Goal: Check status: Check status

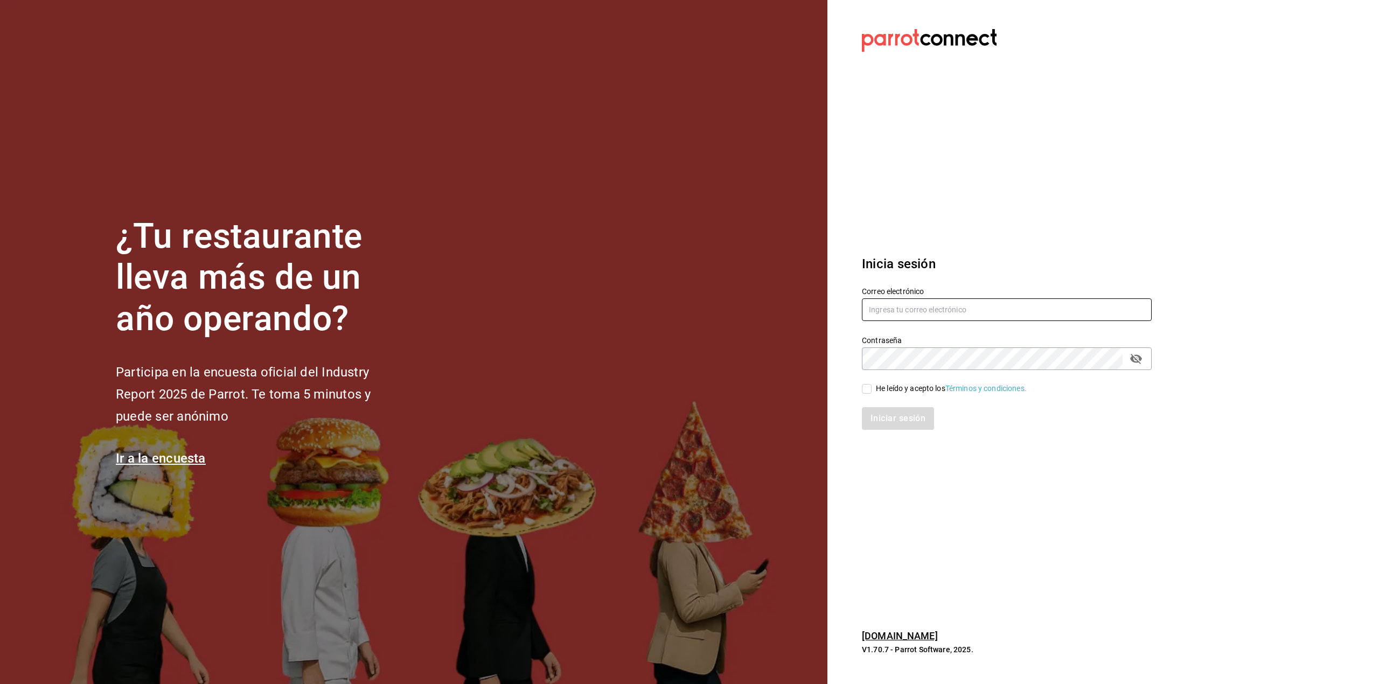
click at [936, 300] on input "text" at bounding box center [1007, 309] width 290 height 23
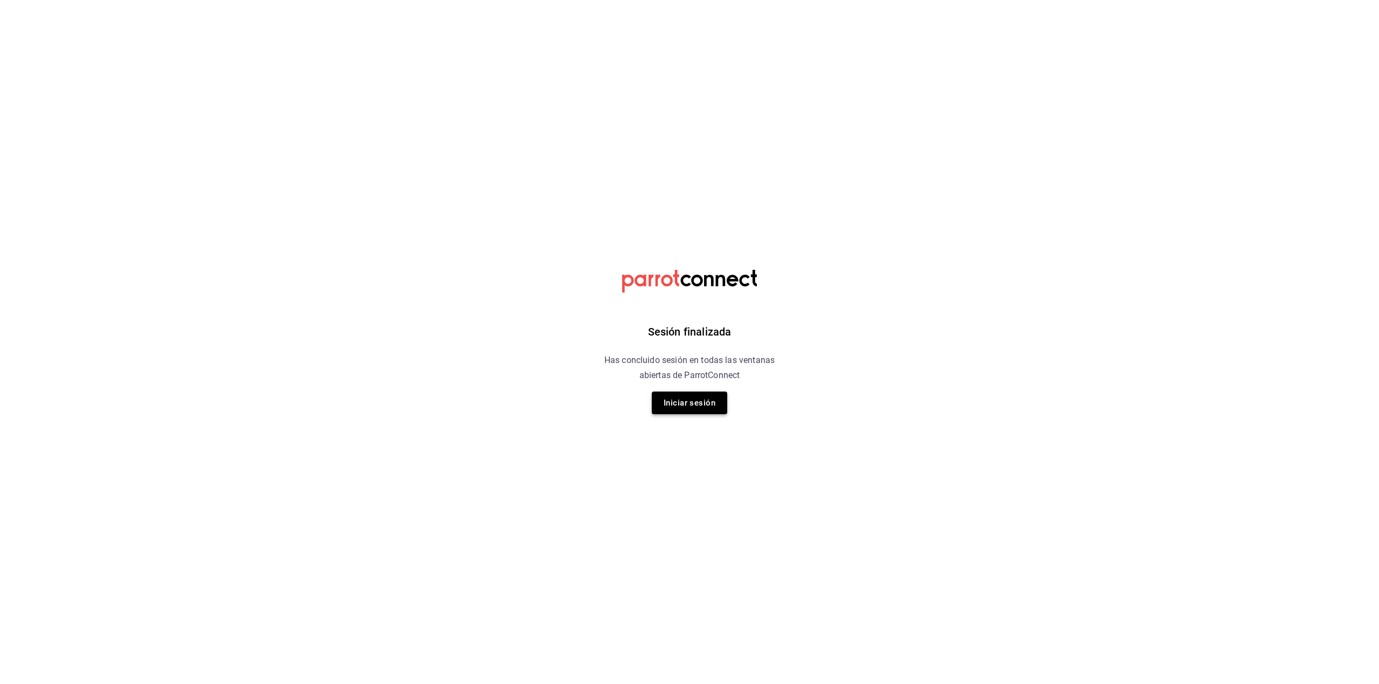
click at [703, 395] on button "Iniciar sesión" at bounding box center [689, 403] width 75 height 23
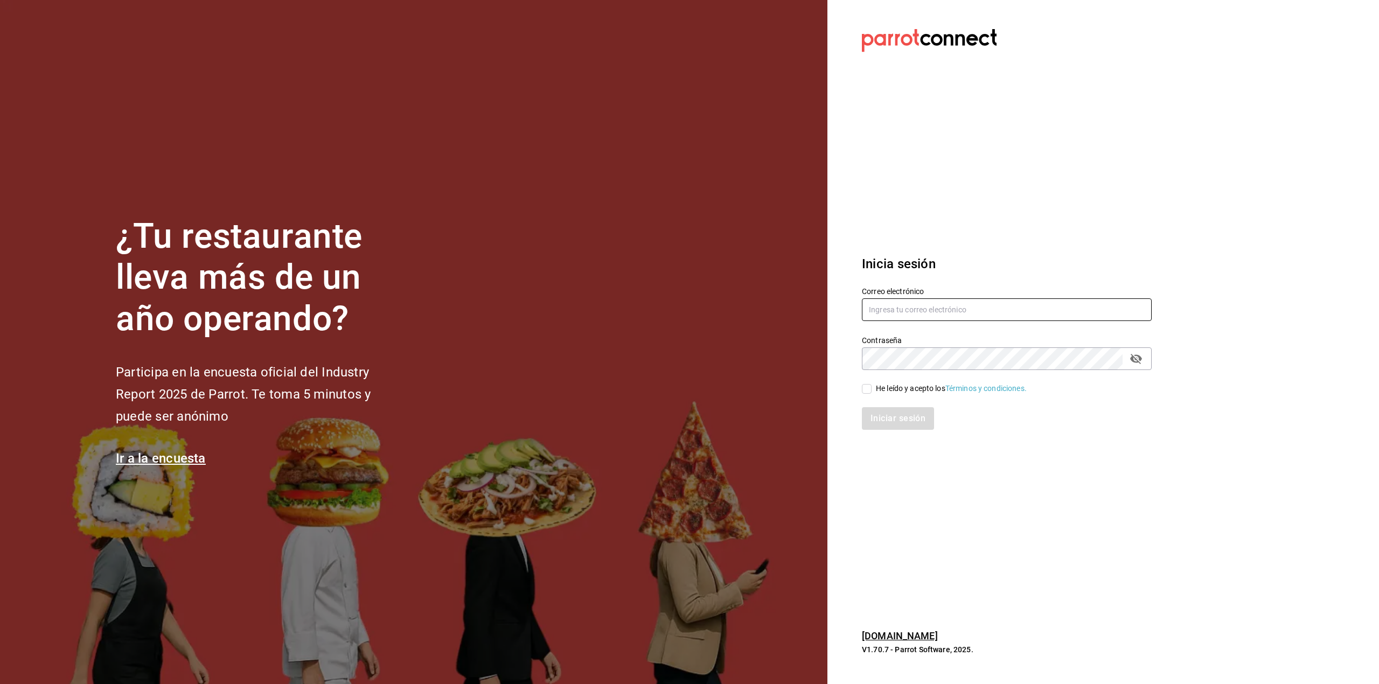
click at [888, 323] on div "Correo electrónico Contraseña Contraseña He leído y acepto los Términos y condi…" at bounding box center [1000, 352] width 303 height 157
type input "multiuser@adamanta.com"
click at [907, 387] on div "He leído y acepto los Términos y condiciones." at bounding box center [951, 388] width 151 height 11
click at [871, 387] on input "He leído y acepto los Términos y condiciones." at bounding box center [867, 389] width 10 height 10
checkbox input "true"
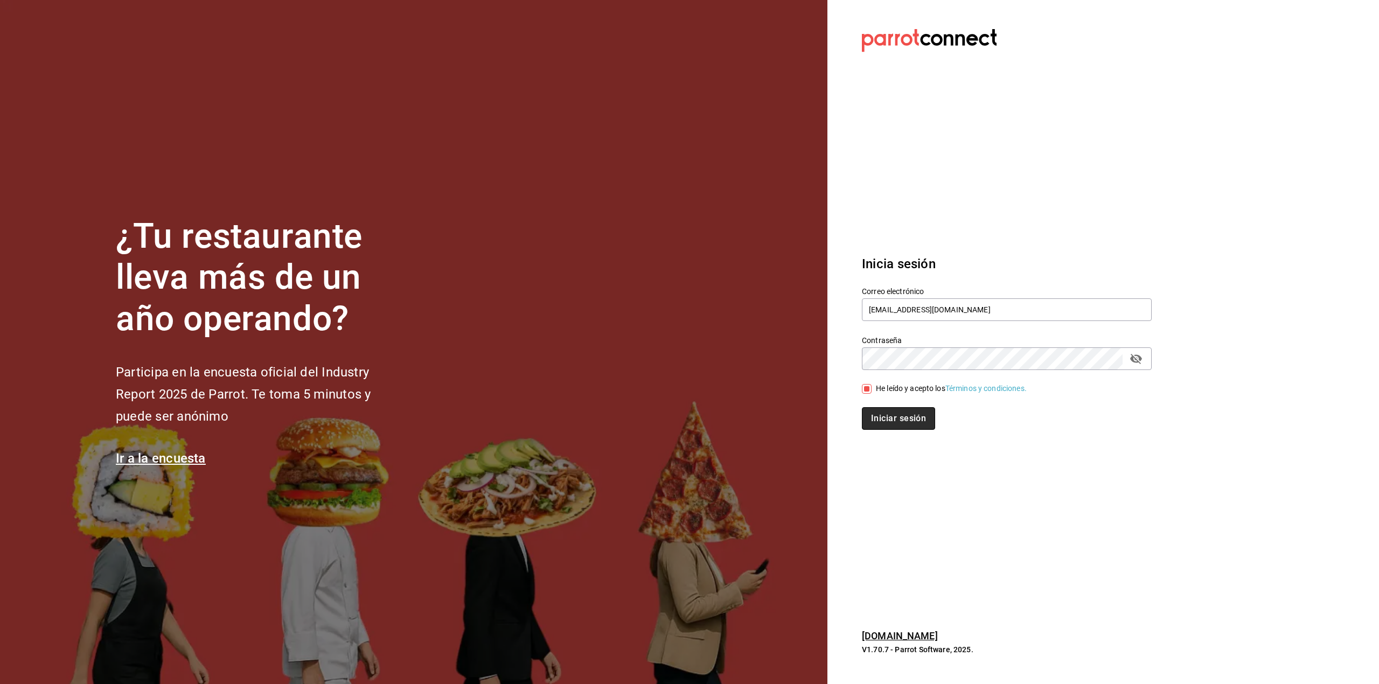
click at [892, 416] on button "Iniciar sesión" at bounding box center [898, 418] width 73 height 23
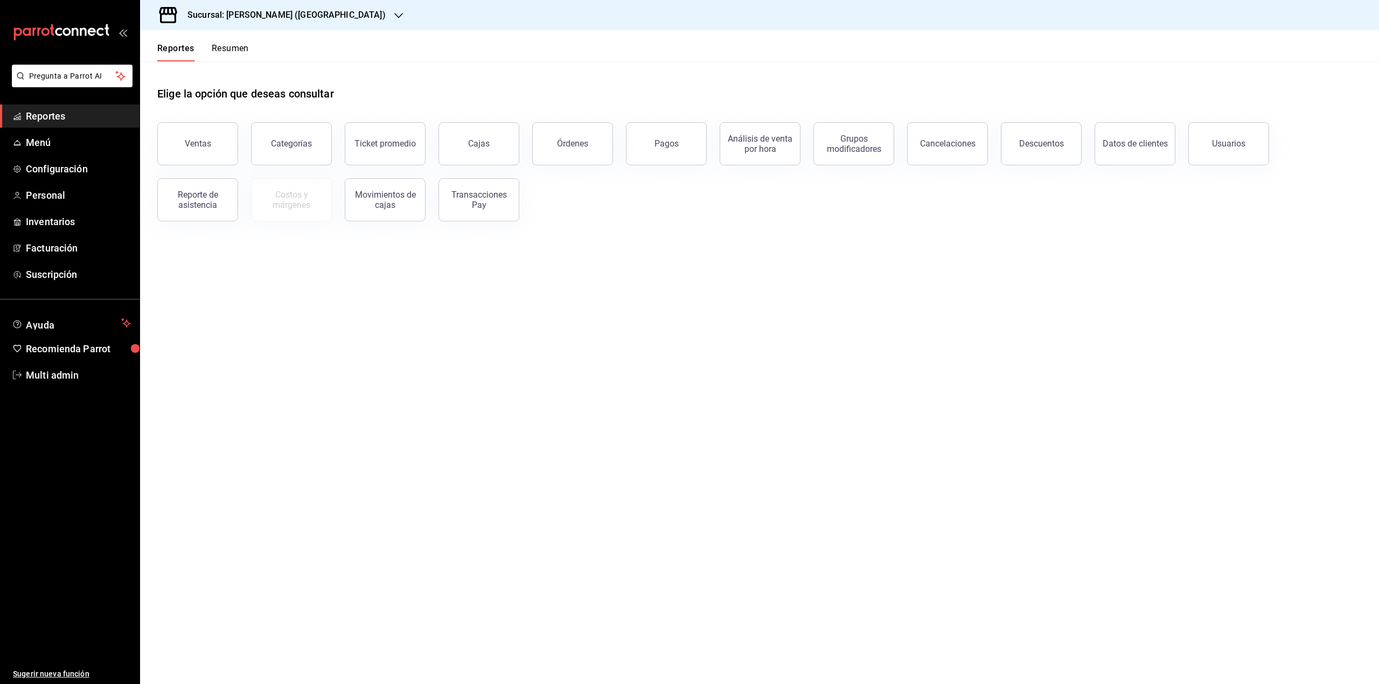
click at [302, 22] on div "Sucursal: [PERSON_NAME] ([GEOGRAPHIC_DATA])" at bounding box center [278, 15] width 259 height 30
click at [249, 76] on div "Adamanta (Satelite)" at bounding box center [221, 71] width 162 height 24
click at [61, 138] on span "Menú" at bounding box center [78, 142] width 105 height 15
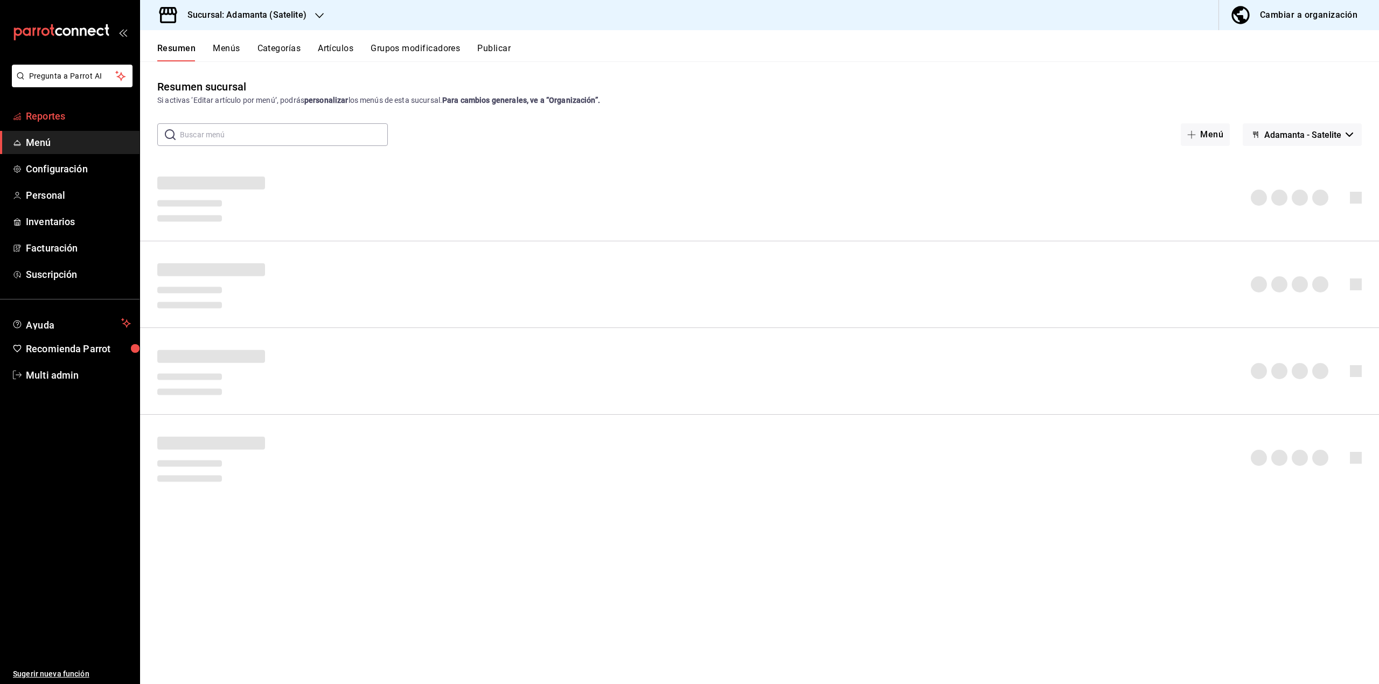
click at [107, 118] on span "Reportes" at bounding box center [78, 116] width 105 height 15
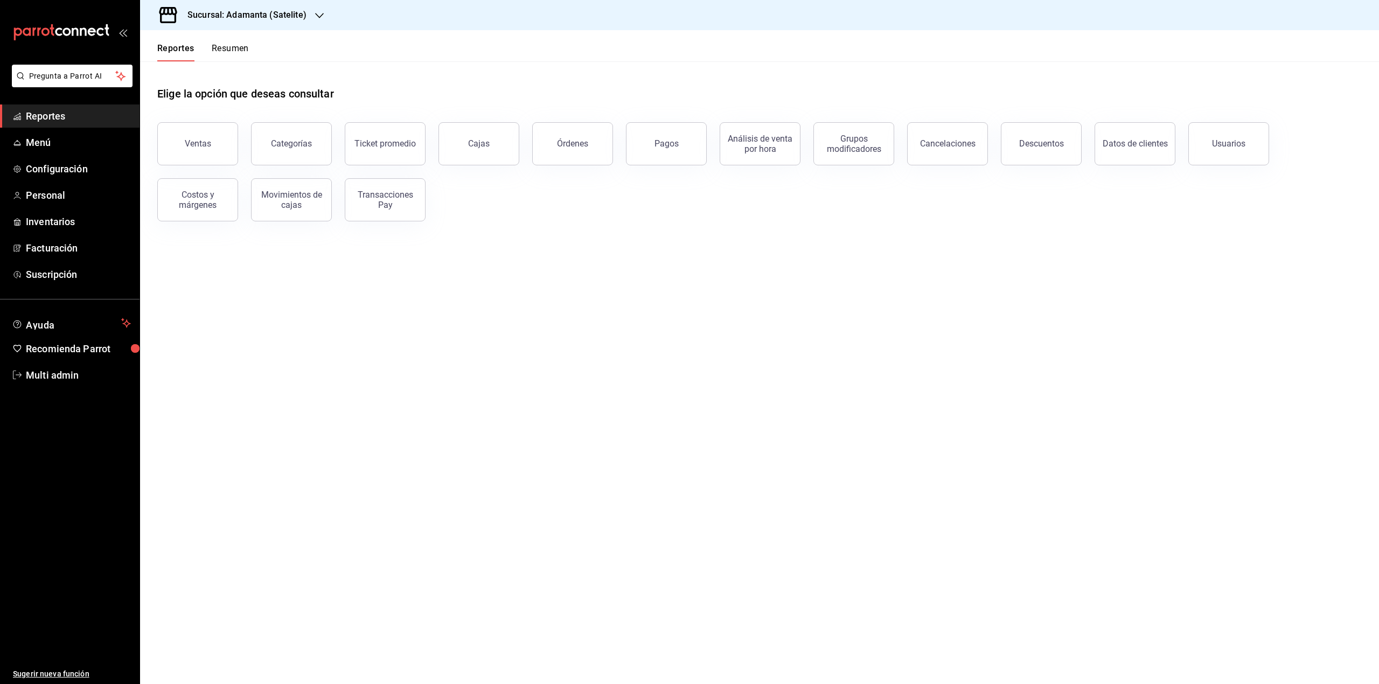
click at [216, 57] on button "Resumen" at bounding box center [230, 52] width 37 height 18
